Goal: Information Seeking & Learning: Learn about a topic

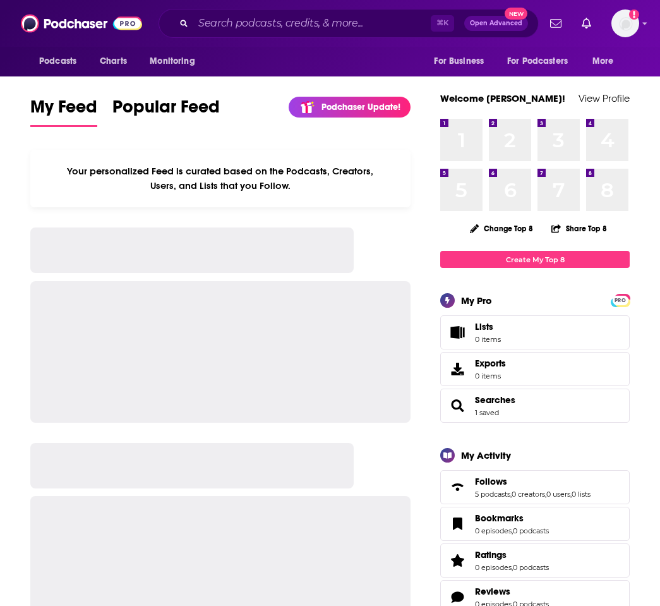
scroll to position [1, 0]
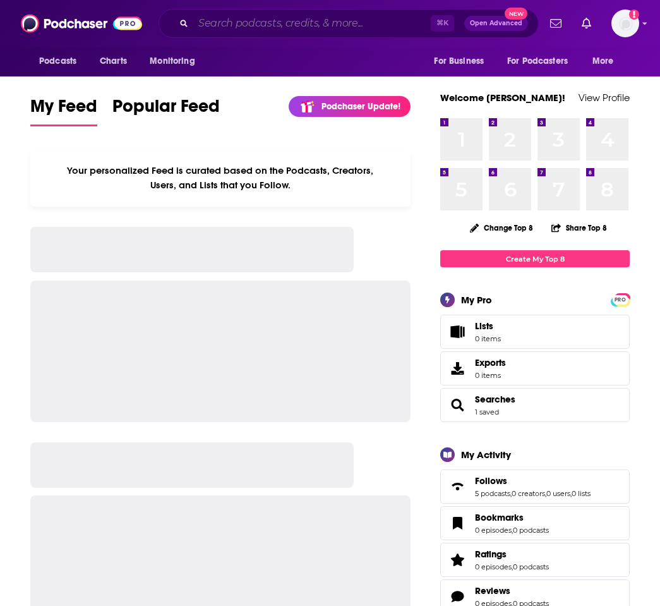
click at [250, 28] on input "Search podcasts, credits, & more..." at bounding box center [312, 23] width 238 height 20
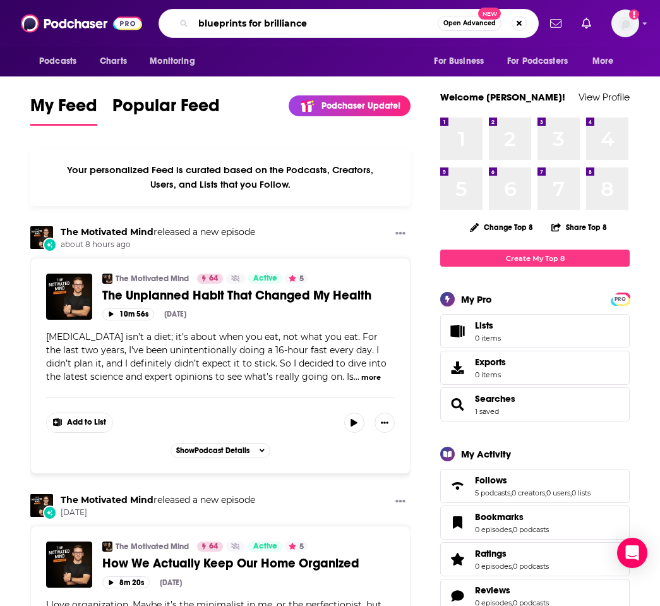
type input "blueprints for brilliance"
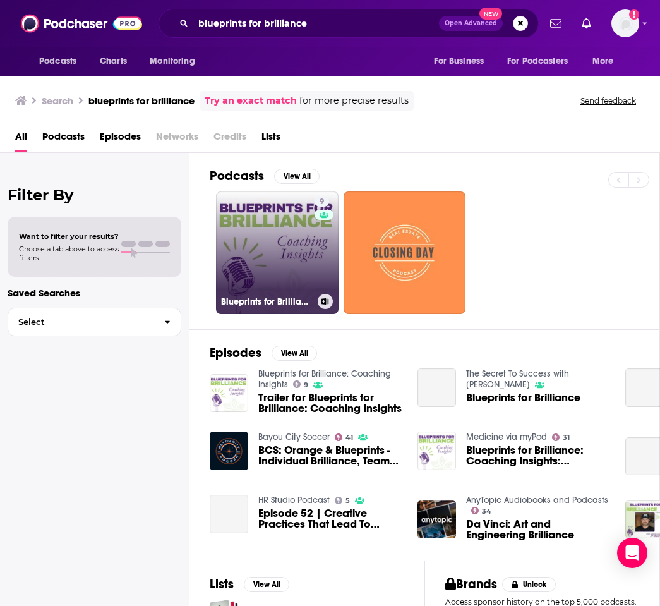
click at [287, 258] on link "9 Blueprints for Brilliance: Coaching Insights" at bounding box center [277, 253] width 123 height 123
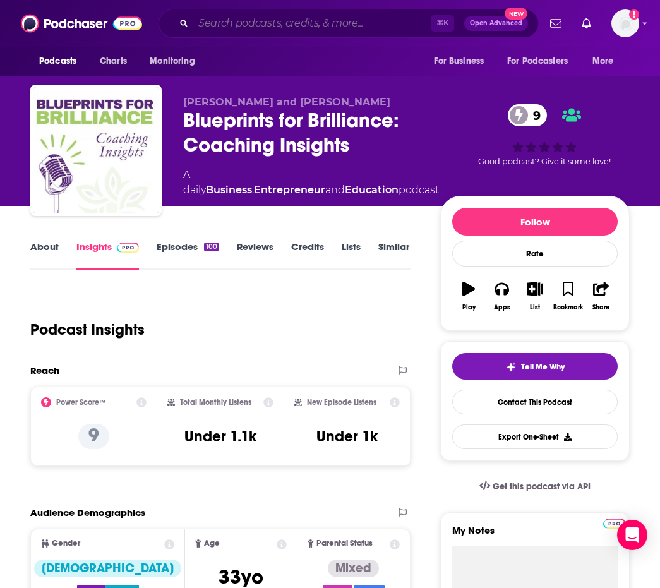
drag, startPoint x: 238, startPoint y: 27, endPoint x: 249, endPoint y: 8, distance: 22.1
click at [238, 27] on input "Search podcasts, credits, & more..." at bounding box center [312, 23] width 238 height 20
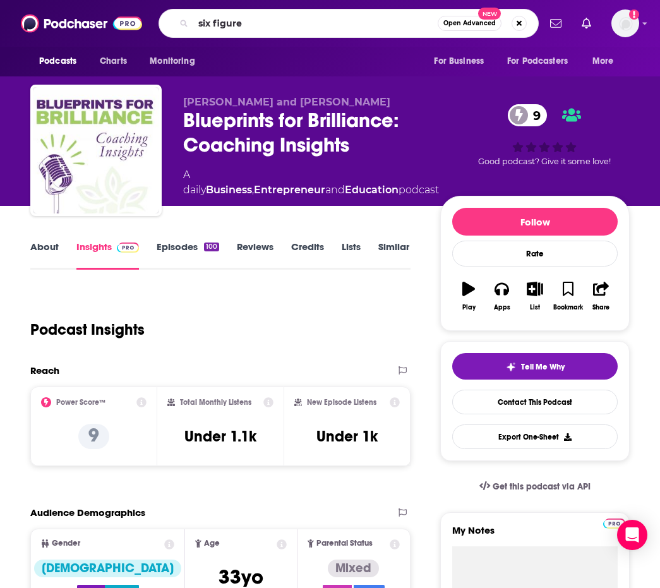
click at [518, 1] on div "Podcasts Charts Monitoring six figure Open Advanced New For Business For Podcas…" at bounding box center [330, 23] width 660 height 47
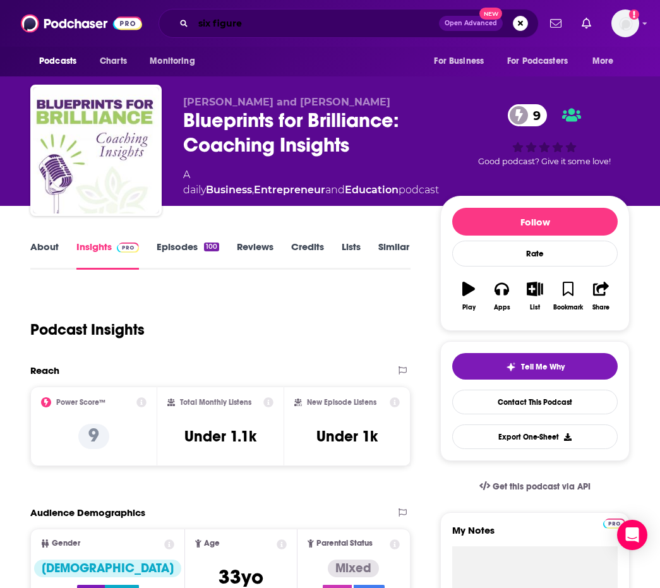
click at [253, 28] on input "six figure" at bounding box center [316, 23] width 246 height 20
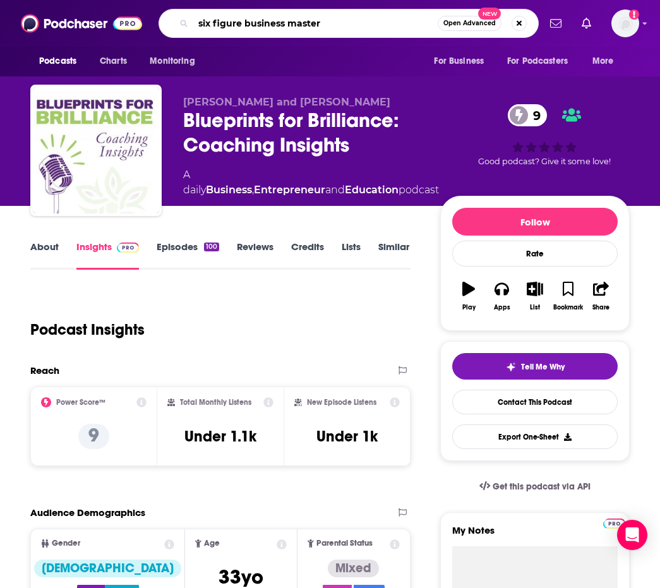
type input "six figure business mastery"
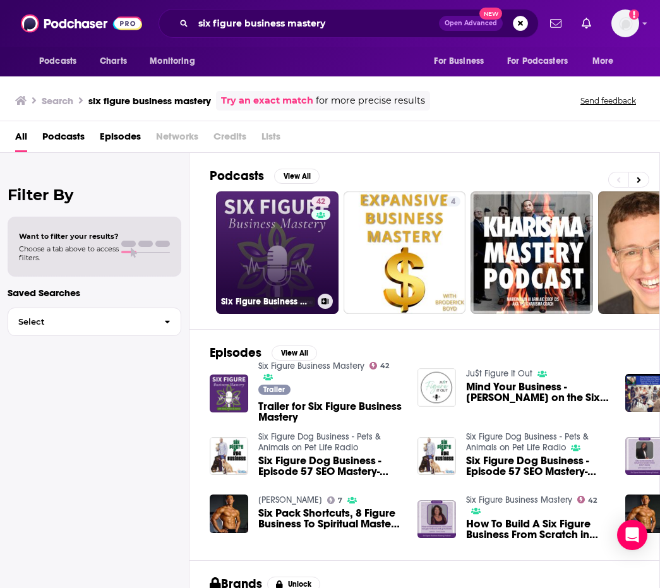
click at [290, 233] on link "42 Six Figure Business Mastery" at bounding box center [277, 253] width 123 height 123
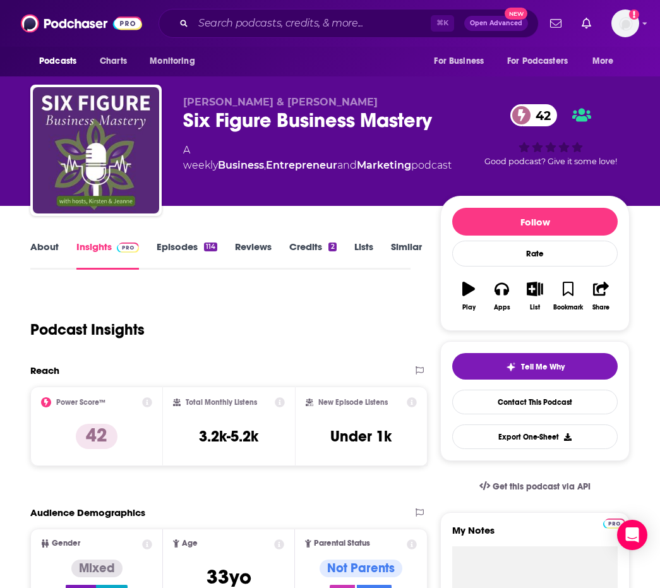
scroll to position [0, 2]
click at [228, 28] on input "Search podcasts, credits, & more..." at bounding box center [312, 23] width 238 height 20
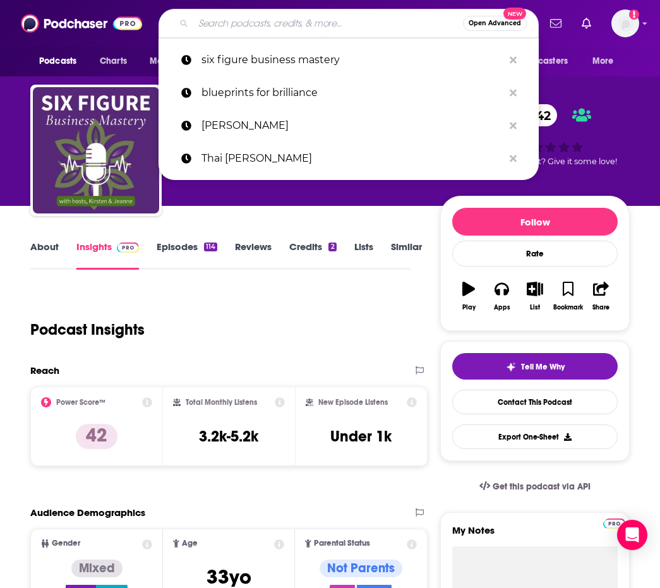
scroll to position [1, 2]
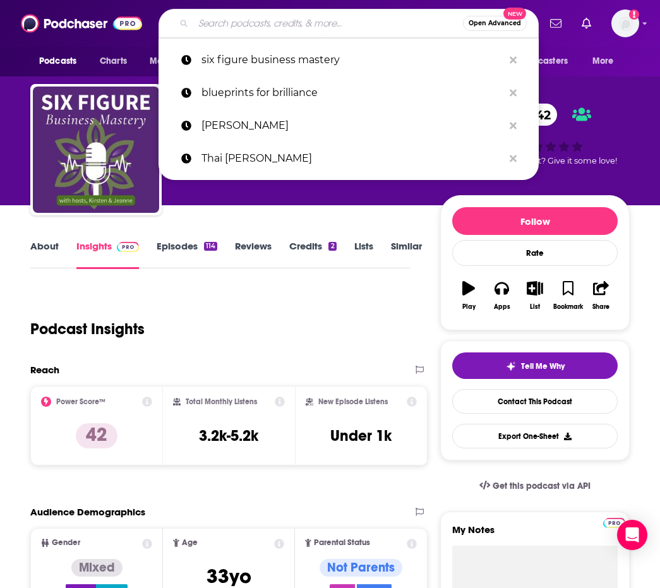
click at [247, 25] on input "Search podcasts, credits, & more..." at bounding box center [328, 23] width 270 height 20
type input "i"
